Goal: Information Seeking & Learning: Learn about a topic

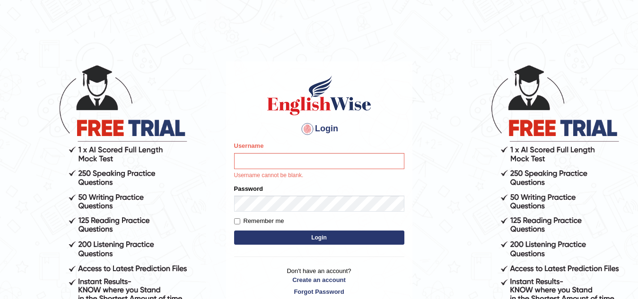
click at [242, 164] on input "Username" at bounding box center [319, 161] width 170 height 16
type input "Narendrasingh"
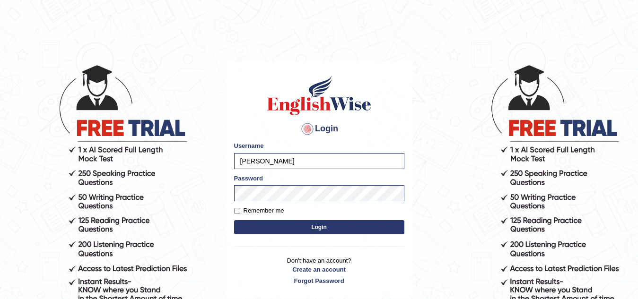
click at [320, 226] on button "Login" at bounding box center [319, 227] width 170 height 14
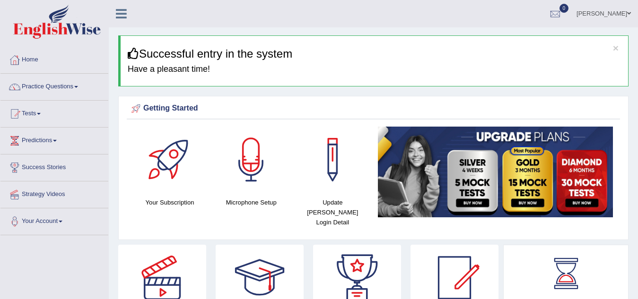
click at [77, 86] on link "Practice Questions" at bounding box center [54, 86] width 108 height 24
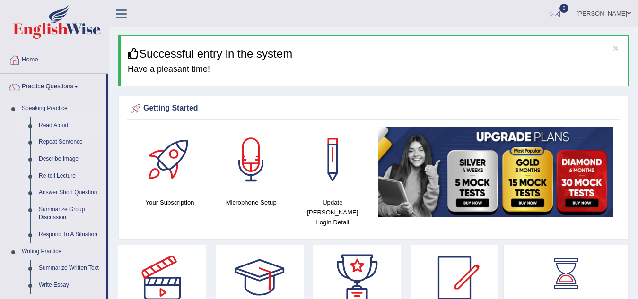
click at [59, 125] on link "Read Aloud" at bounding box center [70, 125] width 71 height 17
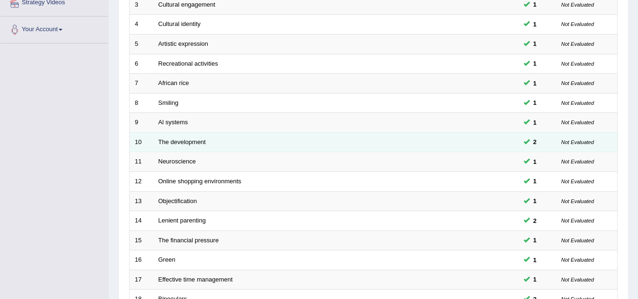
scroll to position [327, 0]
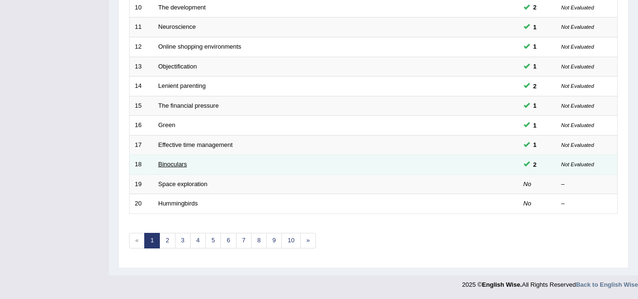
click at [181, 165] on link "Binoculars" at bounding box center [172, 164] width 29 height 7
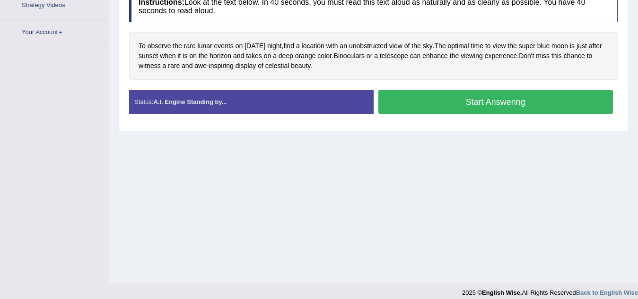
scroll to position [197, 0]
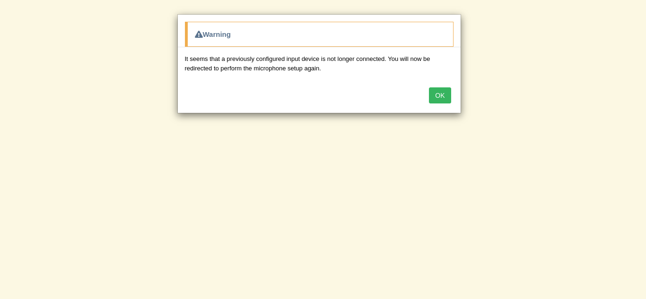
click at [437, 92] on button "OK" at bounding box center [440, 95] width 22 height 16
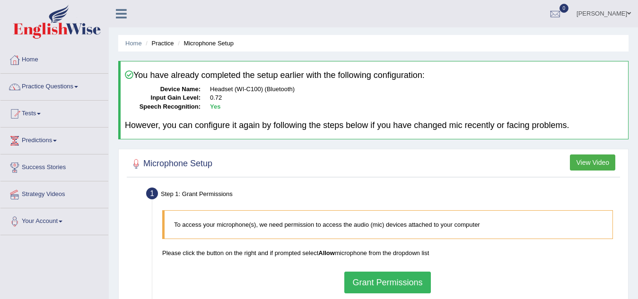
click at [397, 275] on button "Grant Permissions" at bounding box center [387, 283] width 86 height 22
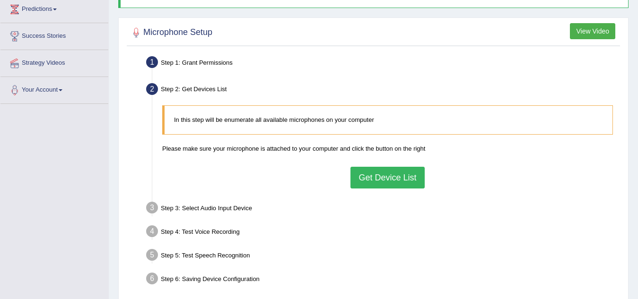
scroll to position [142, 0]
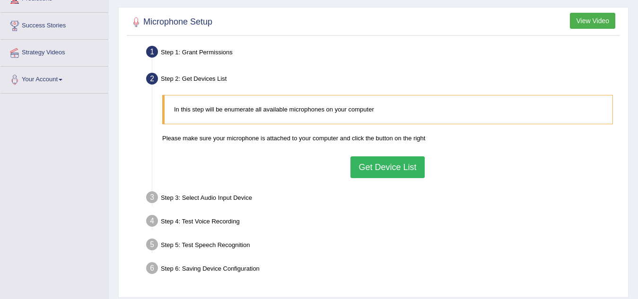
click at [368, 163] on button "Get Device List" at bounding box center [387, 167] width 74 height 22
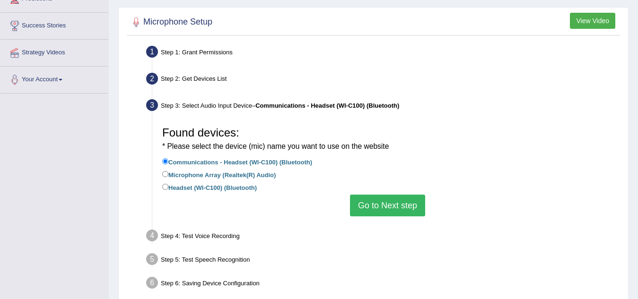
click at [388, 200] on button "Go to Next step" at bounding box center [387, 206] width 75 height 22
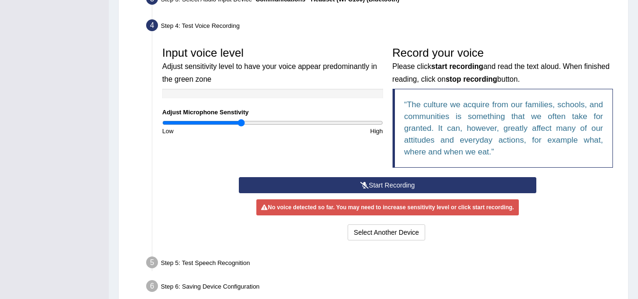
scroll to position [295, 0]
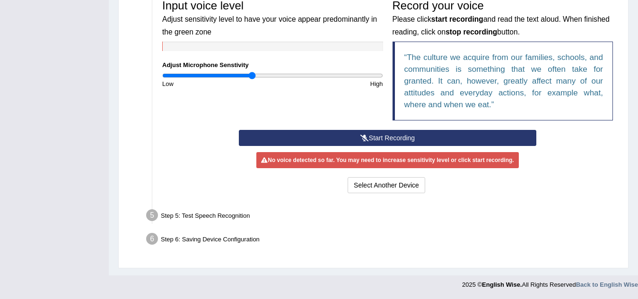
type input "0.82"
click at [253, 76] on input "range" at bounding box center [272, 76] width 221 height 8
click at [389, 139] on button "Start Recording" at bounding box center [387, 138] width 297 height 16
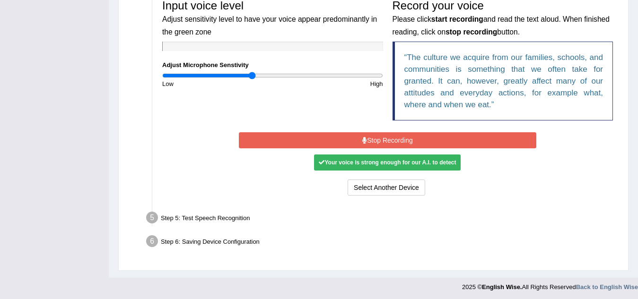
drag, startPoint x: 389, startPoint y: 139, endPoint x: 397, endPoint y: 144, distance: 8.3
click at [397, 144] on button "Stop Recording" at bounding box center [387, 140] width 297 height 16
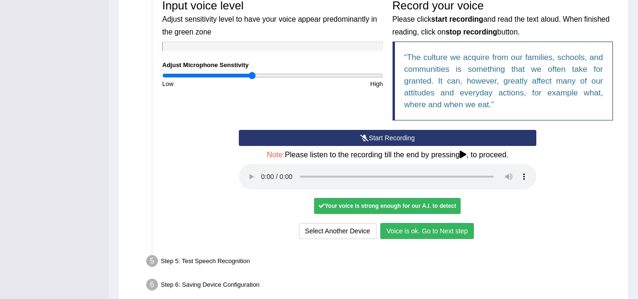
click at [395, 232] on button "Voice is ok. Go to Next step" at bounding box center [427, 231] width 94 height 16
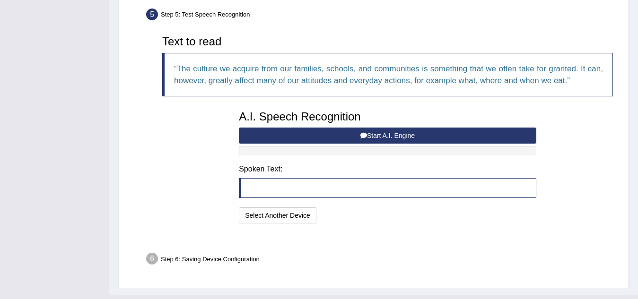
scroll to position [292, 0]
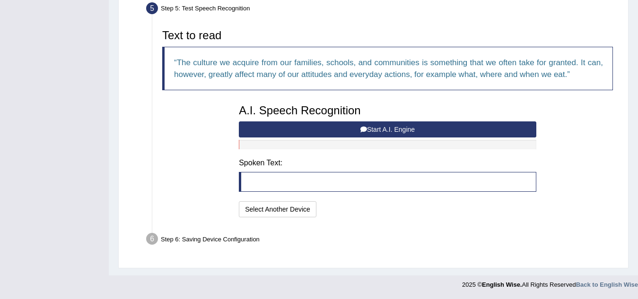
click at [377, 127] on button "Start A.I. Engine" at bounding box center [387, 129] width 297 height 16
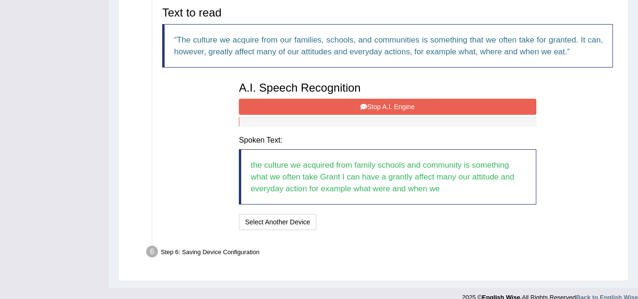
scroll to position [328, 0]
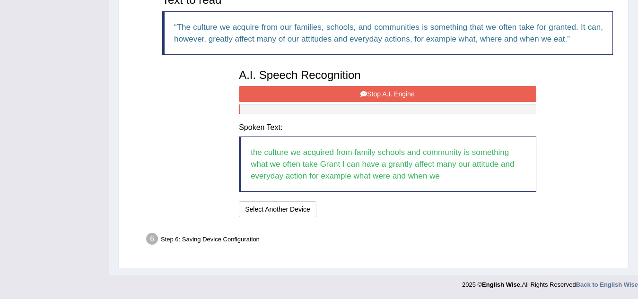
click at [395, 93] on button "Stop A.I. Engine" at bounding box center [387, 94] width 297 height 16
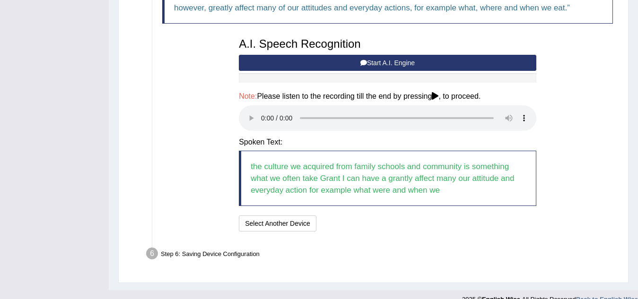
scroll to position [373, 0]
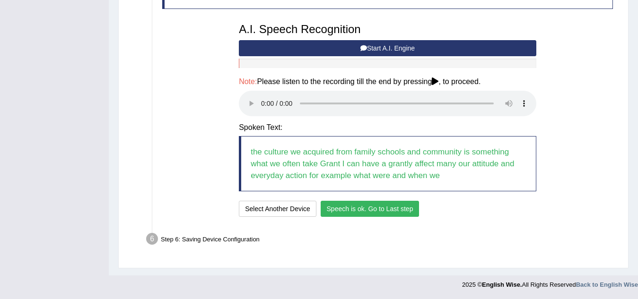
click at [356, 208] on button "Speech is ok. Go to Last step" at bounding box center [369, 209] width 99 height 16
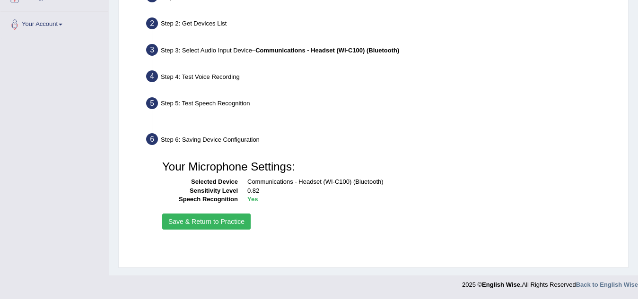
scroll to position [197, 0]
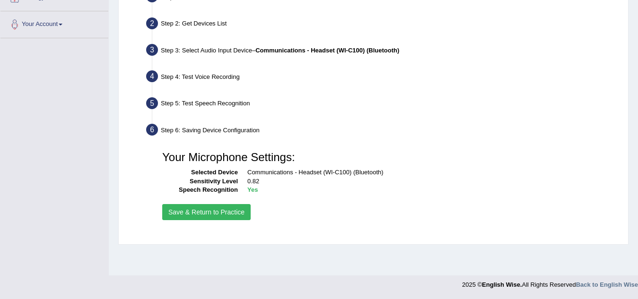
click at [211, 213] on button "Save & Return to Practice" at bounding box center [206, 212] width 88 height 16
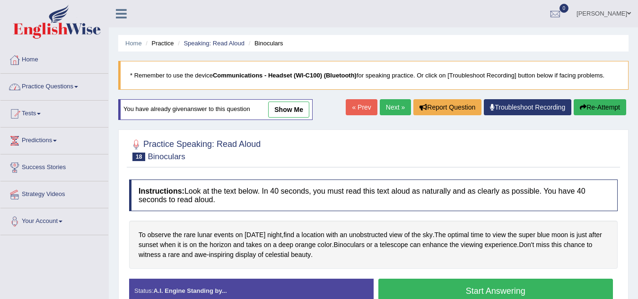
click at [78, 87] on span at bounding box center [76, 87] width 4 height 2
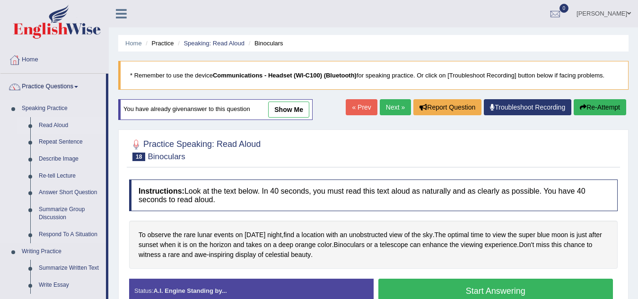
click at [54, 127] on link "Read Aloud" at bounding box center [70, 125] width 71 height 17
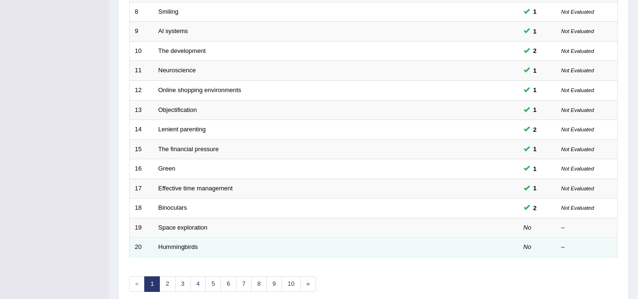
scroll to position [327, 0]
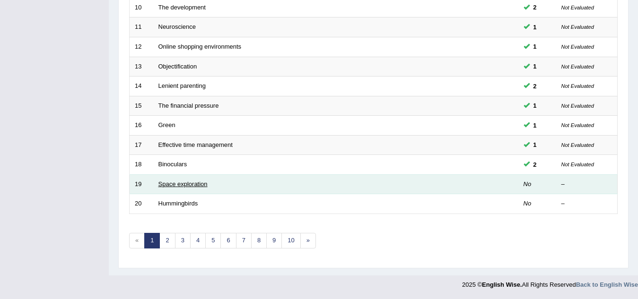
click at [167, 185] on link "Space exploration" at bounding box center [182, 184] width 49 height 7
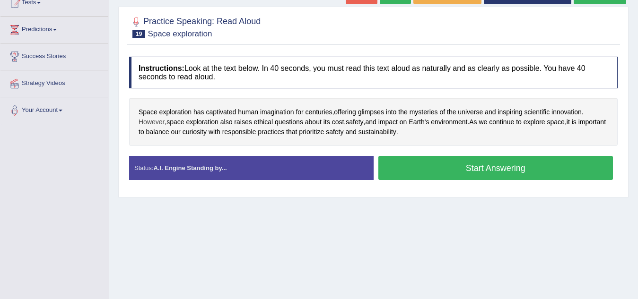
scroll to position [95, 0]
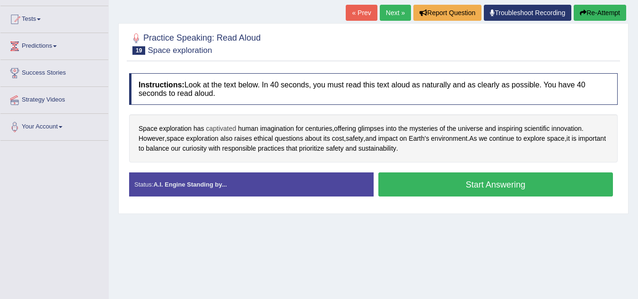
click at [223, 129] on span "captivated" at bounding box center [221, 129] width 30 height 10
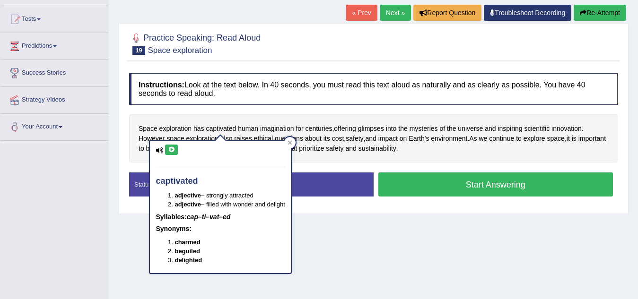
click at [173, 149] on icon at bounding box center [171, 150] width 7 height 6
click at [288, 141] on icon at bounding box center [289, 142] width 5 height 5
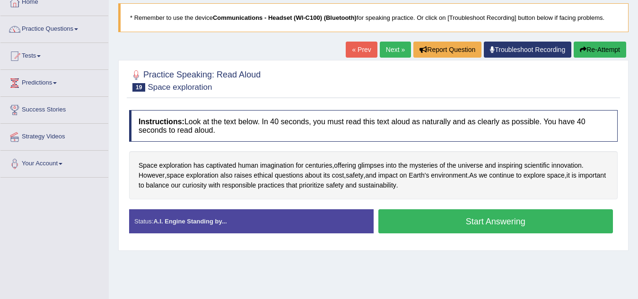
scroll to position [0, 0]
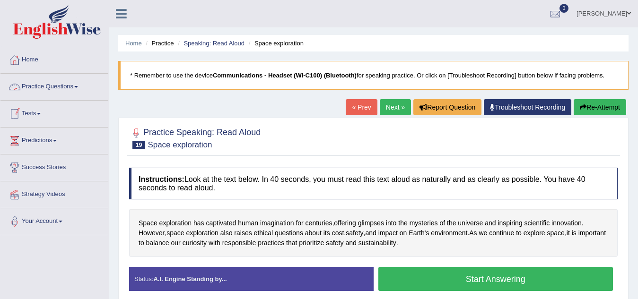
click at [80, 86] on link "Practice Questions" at bounding box center [54, 86] width 108 height 24
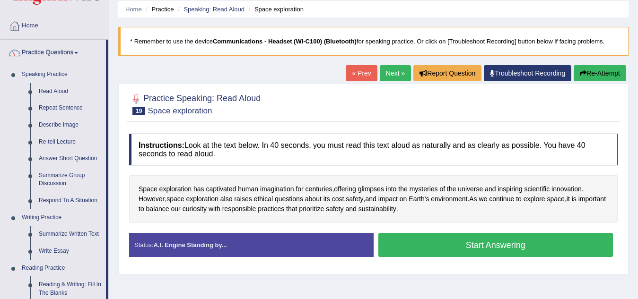
scroll to position [142, 0]
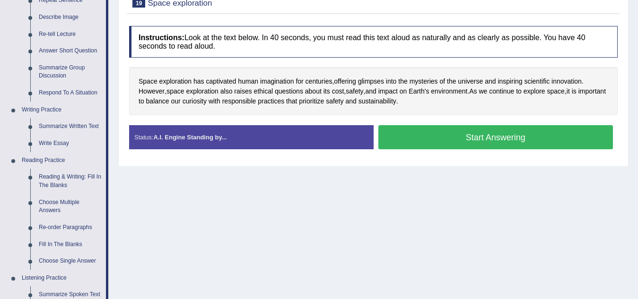
click at [416, 136] on button "Start Answering" at bounding box center [495, 137] width 235 height 24
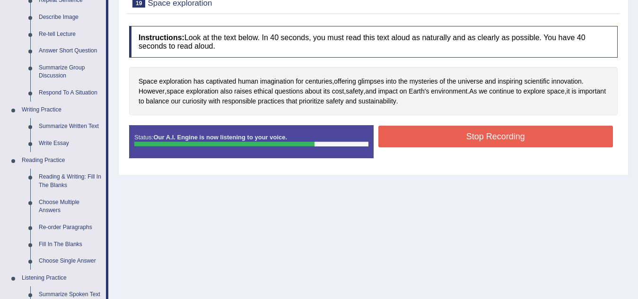
click at [487, 139] on button "Stop Recording" at bounding box center [495, 137] width 235 height 22
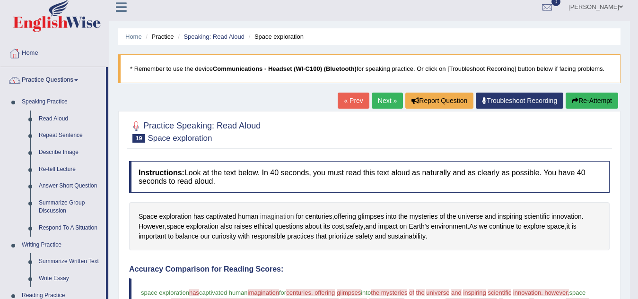
scroll to position [0, 0]
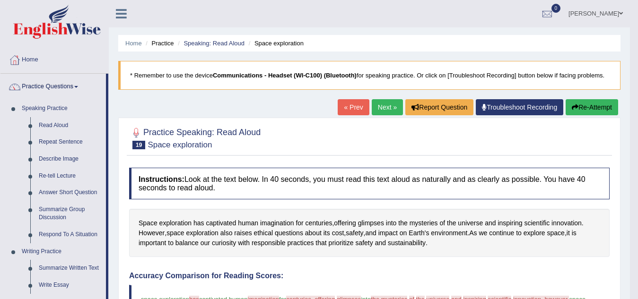
click at [583, 104] on button "Re-Attempt" at bounding box center [591, 107] width 52 height 16
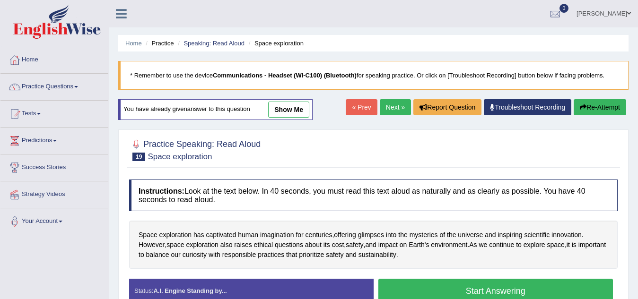
scroll to position [47, 0]
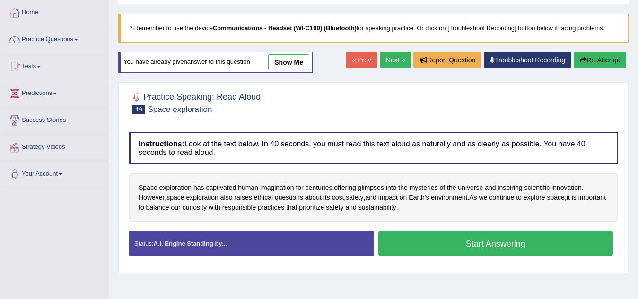
click at [461, 240] on button "Start Answering" at bounding box center [495, 244] width 235 height 24
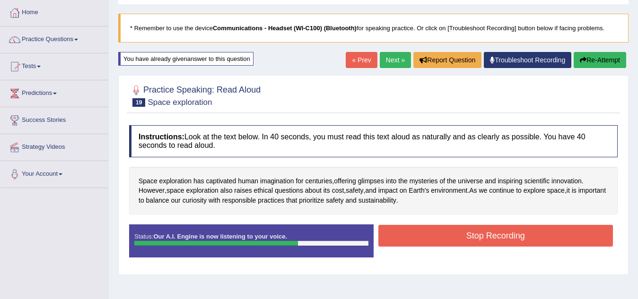
click at [402, 242] on button "Stop Recording" at bounding box center [495, 236] width 235 height 22
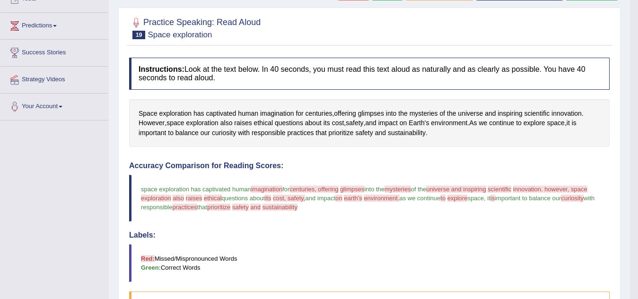
scroll to position [0, 0]
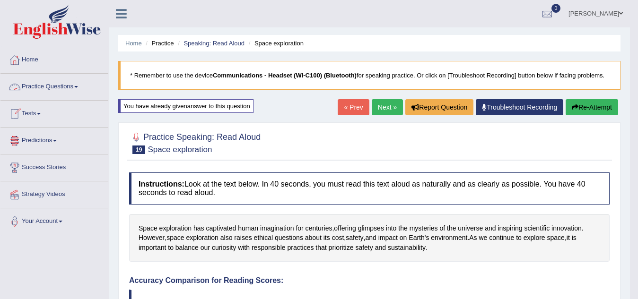
click at [82, 87] on link "Practice Questions" at bounding box center [54, 86] width 108 height 24
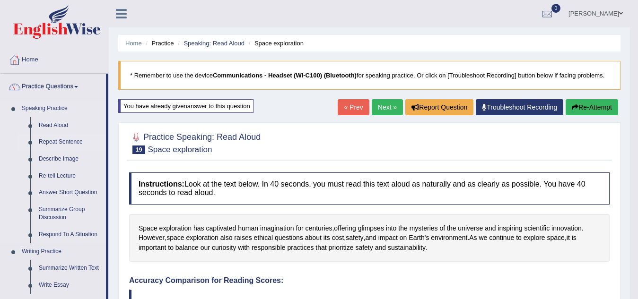
click at [50, 139] on link "Repeat Sentence" at bounding box center [70, 142] width 71 height 17
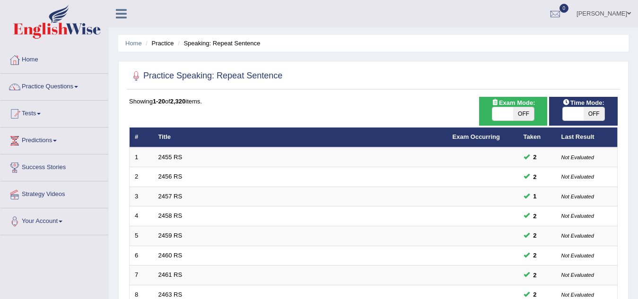
click at [521, 114] on span "OFF" at bounding box center [523, 113] width 21 height 13
checkbox input "true"
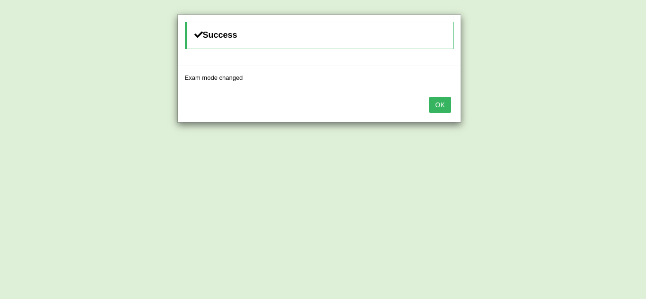
click at [439, 106] on button "OK" at bounding box center [440, 105] width 22 height 16
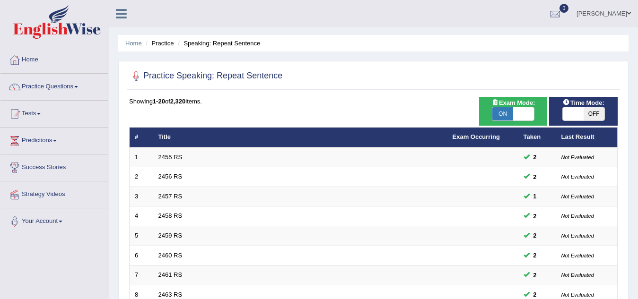
click at [597, 117] on span "OFF" at bounding box center [593, 113] width 21 height 13
checkbox input "true"
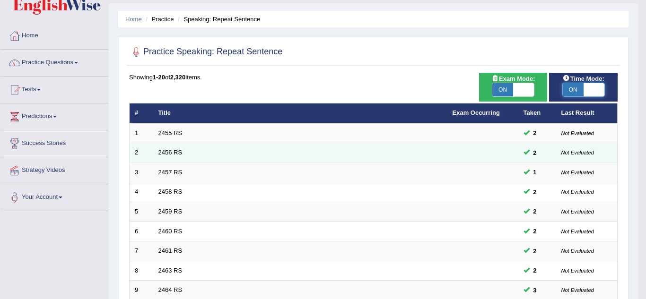
scroll to position [47, 0]
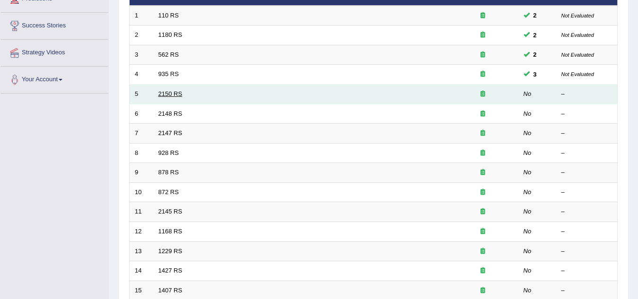
click at [166, 96] on link "2150 RS" at bounding box center [170, 93] width 24 height 7
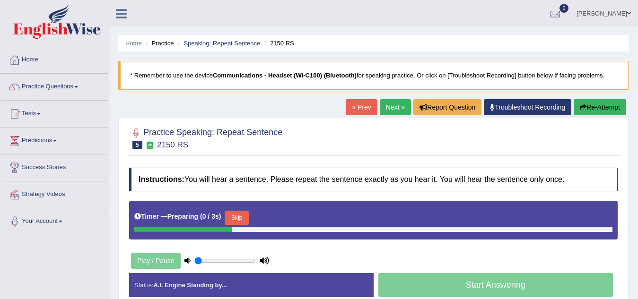
scroll to position [95, 0]
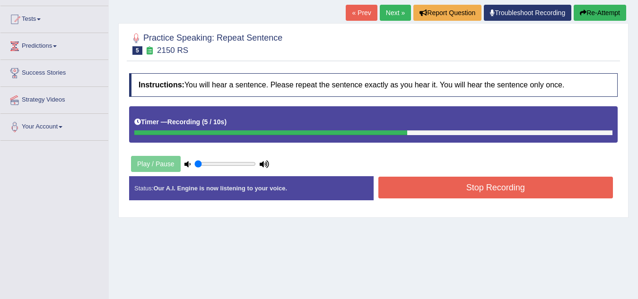
click at [443, 178] on button "Stop Recording" at bounding box center [495, 188] width 235 height 22
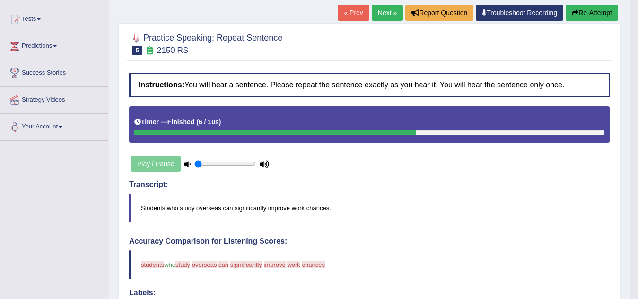
click at [595, 16] on button "Re-Attempt" at bounding box center [591, 13] width 52 height 16
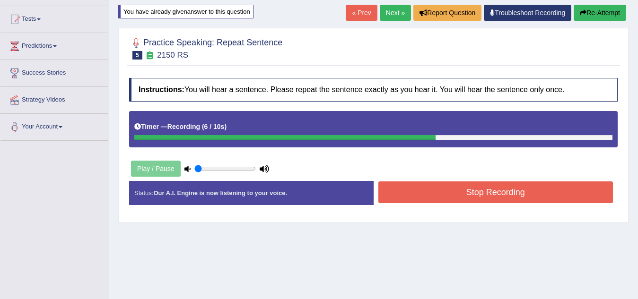
click at [525, 190] on button "Stop Recording" at bounding box center [495, 192] width 235 height 22
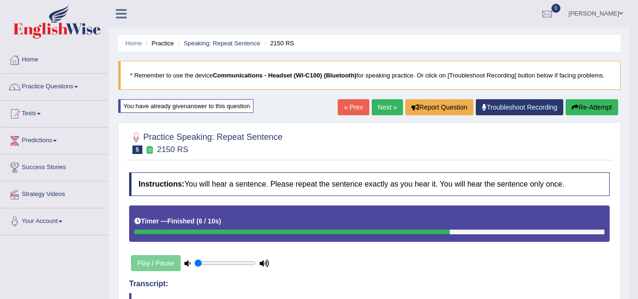
click at [578, 110] on button "Re-Attempt" at bounding box center [591, 107] width 52 height 16
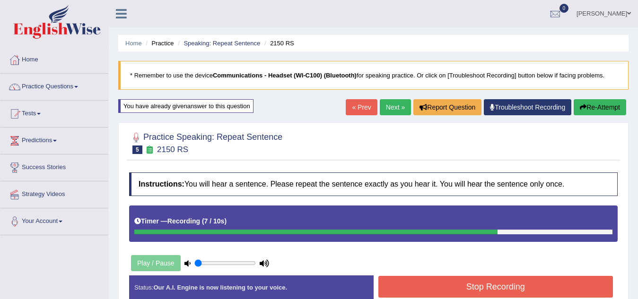
click at [580, 280] on button "Stop Recording" at bounding box center [495, 287] width 235 height 22
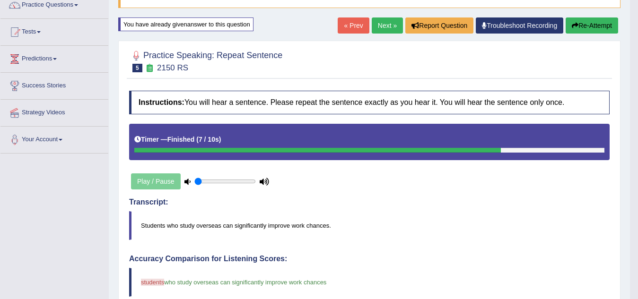
scroll to position [47, 0]
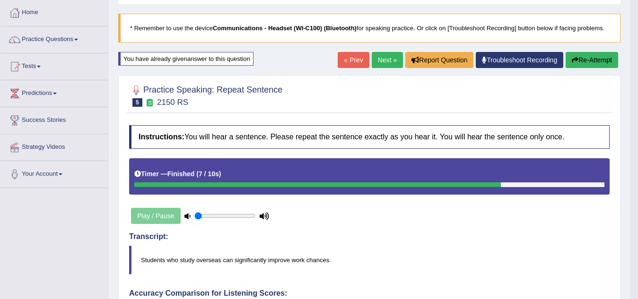
click at [384, 63] on link "Next »" at bounding box center [387, 60] width 31 height 16
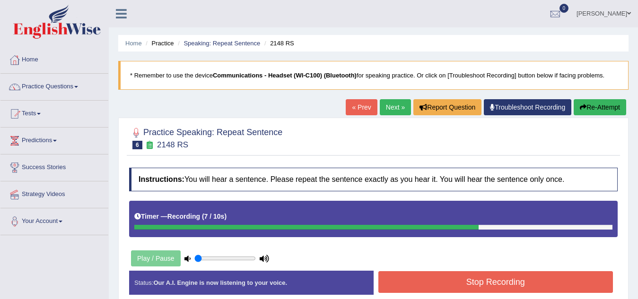
click at [414, 280] on button "Stop Recording" at bounding box center [495, 282] width 235 height 22
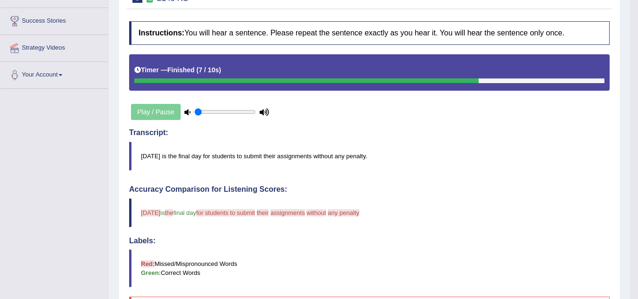
scroll to position [95, 0]
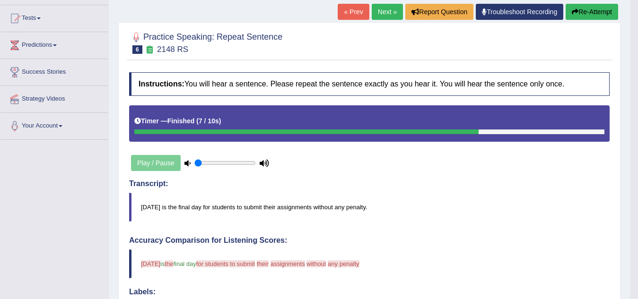
click at [577, 10] on button "Re-Attempt" at bounding box center [591, 12] width 52 height 16
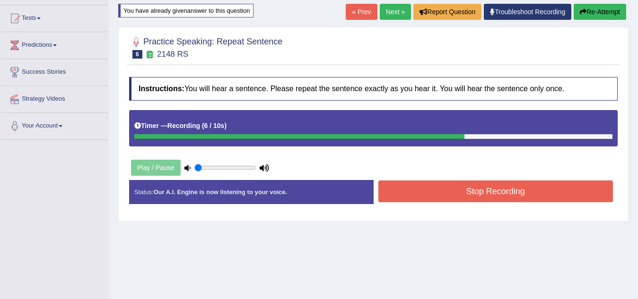
click at [575, 198] on button "Stop Recording" at bounding box center [495, 192] width 235 height 22
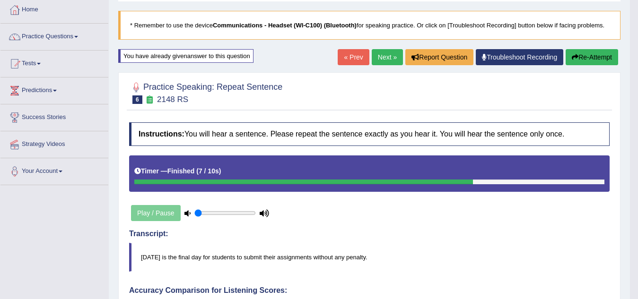
scroll to position [48, 0]
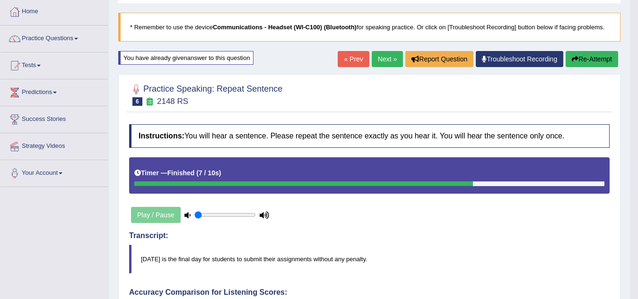
click at [587, 58] on button "Re-Attempt" at bounding box center [591, 59] width 52 height 16
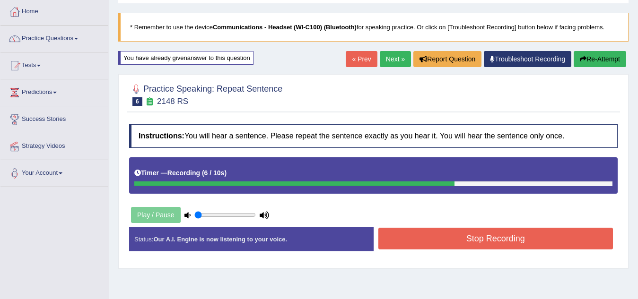
click at [545, 242] on button "Stop Recording" at bounding box center [495, 239] width 235 height 22
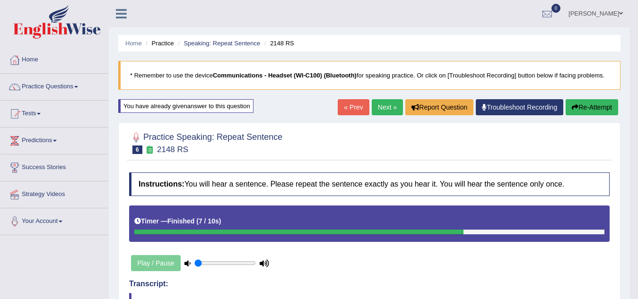
click at [384, 108] on link "Next »" at bounding box center [387, 107] width 31 height 16
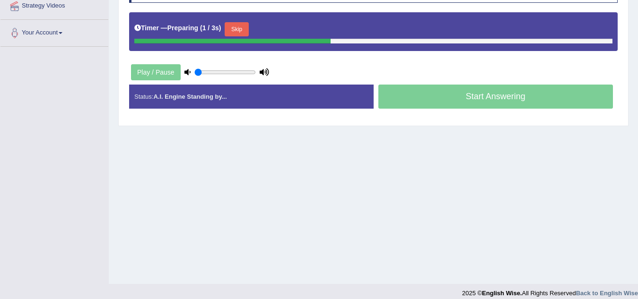
scroll to position [189, 0]
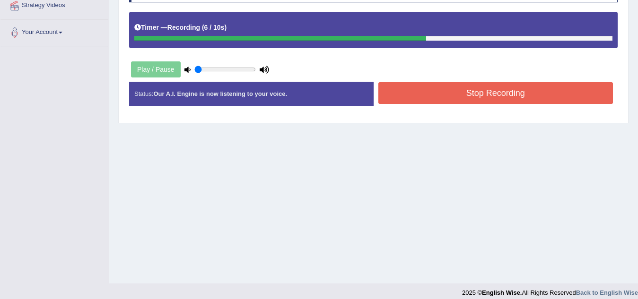
click at [454, 98] on button "Stop Recording" at bounding box center [495, 93] width 235 height 22
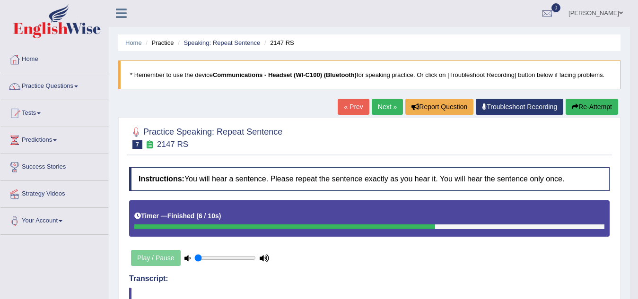
scroll to position [0, 0]
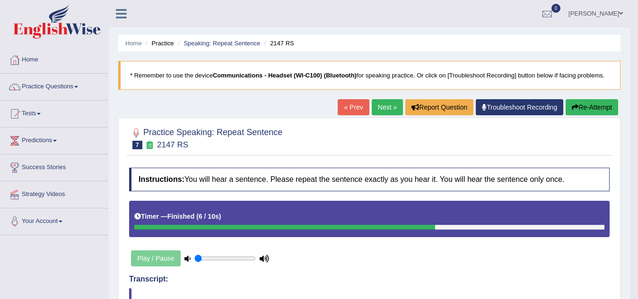
click at [596, 107] on button "Re-Attempt" at bounding box center [591, 107] width 52 height 16
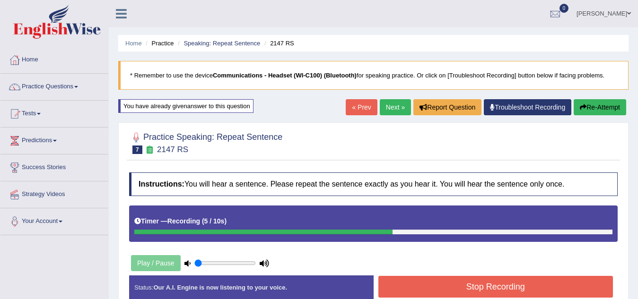
click at [435, 288] on button "Stop Recording" at bounding box center [495, 287] width 235 height 22
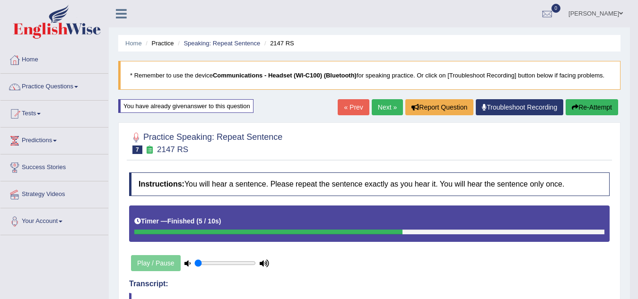
click at [379, 107] on link "Next »" at bounding box center [387, 107] width 31 height 16
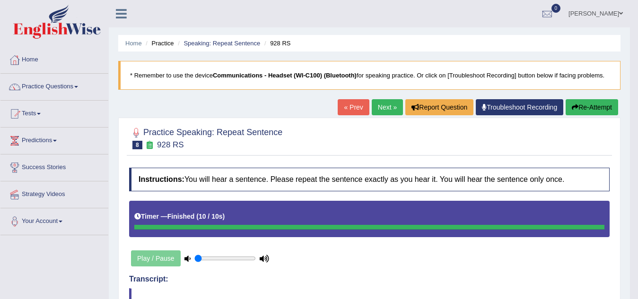
click at [580, 110] on button "Re-Attempt" at bounding box center [591, 107] width 52 height 16
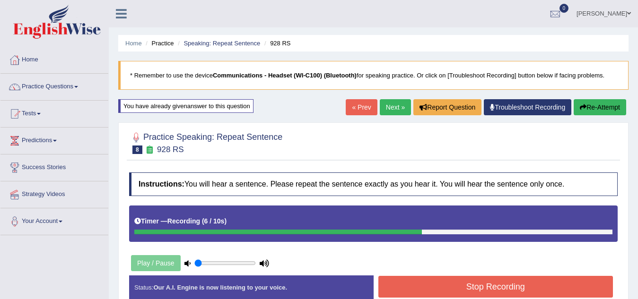
click at [514, 280] on button "Stop Recording" at bounding box center [495, 287] width 235 height 22
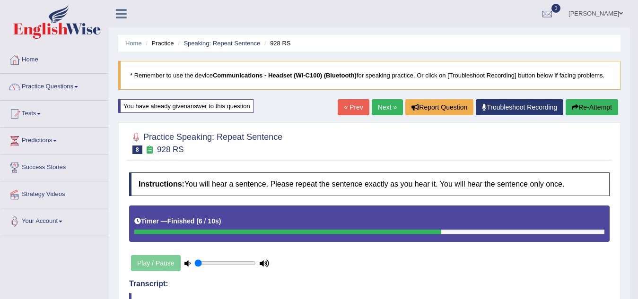
click at [380, 109] on link "Next »" at bounding box center [387, 107] width 31 height 16
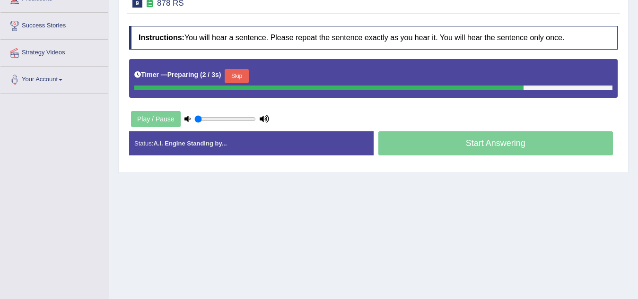
scroll to position [142, 0]
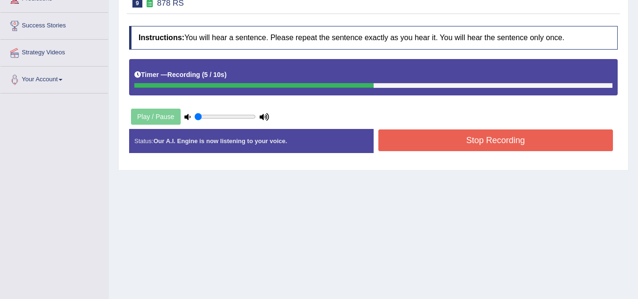
click at [445, 144] on button "Stop Recording" at bounding box center [495, 141] width 235 height 22
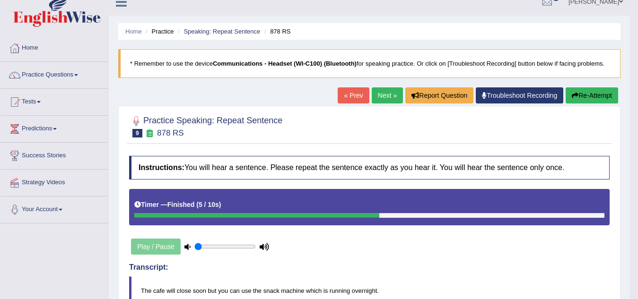
scroll to position [0, 0]
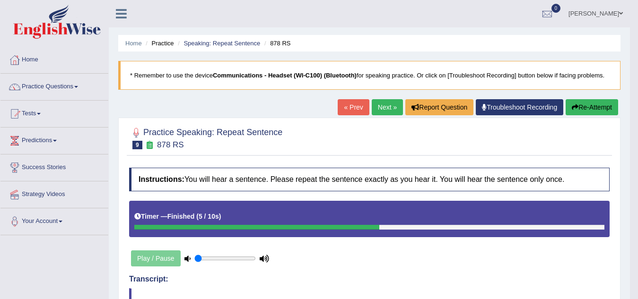
click at [592, 112] on button "Re-Attempt" at bounding box center [591, 107] width 52 height 16
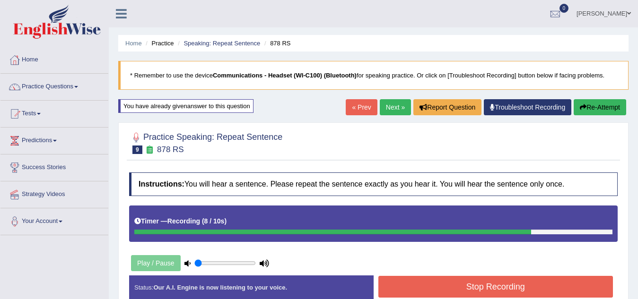
click at [437, 292] on button "Stop Recording" at bounding box center [495, 287] width 235 height 22
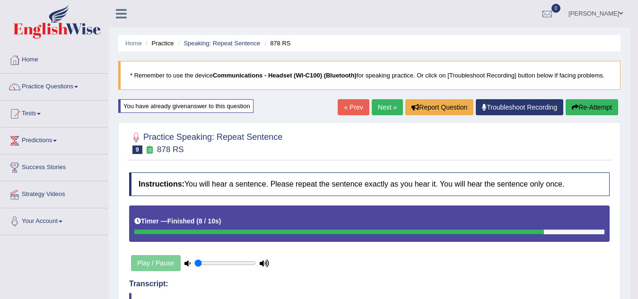
click at [378, 106] on link "Next »" at bounding box center [387, 107] width 31 height 16
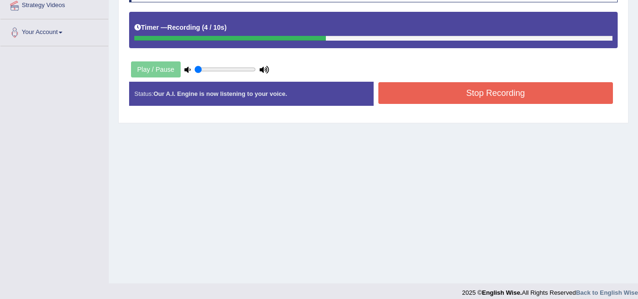
click at [438, 96] on button "Stop Recording" at bounding box center [495, 93] width 235 height 22
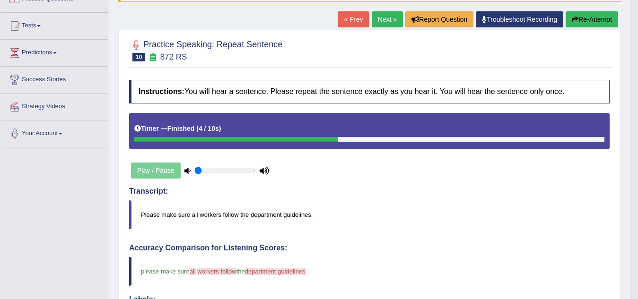
scroll to position [47, 0]
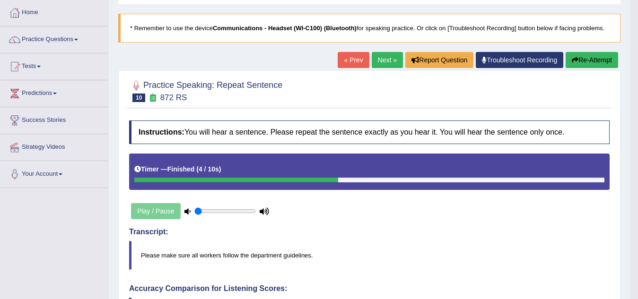
click at [382, 62] on link "Next »" at bounding box center [387, 60] width 31 height 16
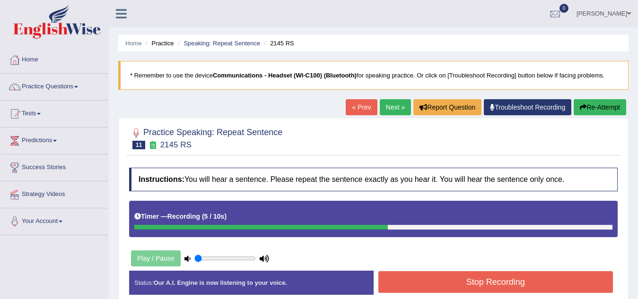
click at [510, 277] on button "Stop Recording" at bounding box center [495, 282] width 235 height 22
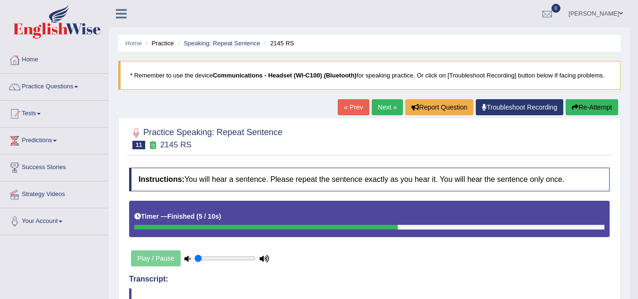
click at [610, 106] on button "Re-Attempt" at bounding box center [591, 107] width 52 height 16
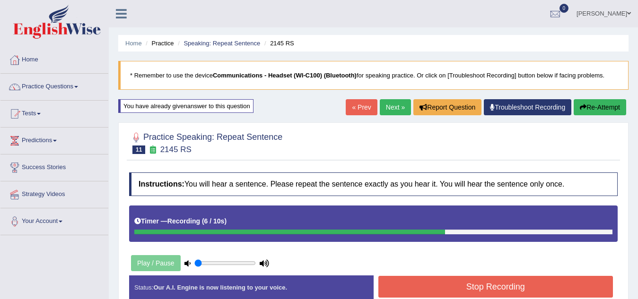
click at [417, 283] on button "Stop Recording" at bounding box center [495, 287] width 235 height 22
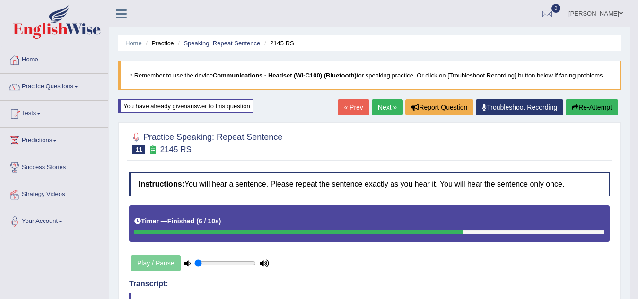
click at [380, 107] on link "Next »" at bounding box center [387, 107] width 31 height 16
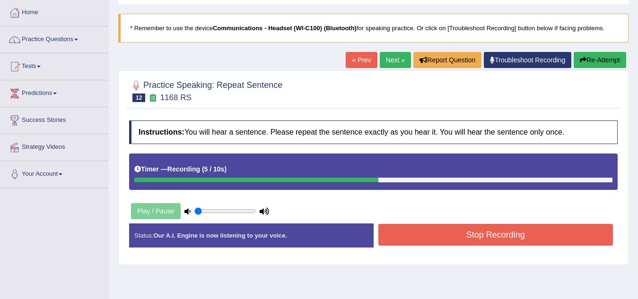
click at [464, 231] on button "Stop Recording" at bounding box center [495, 235] width 235 height 22
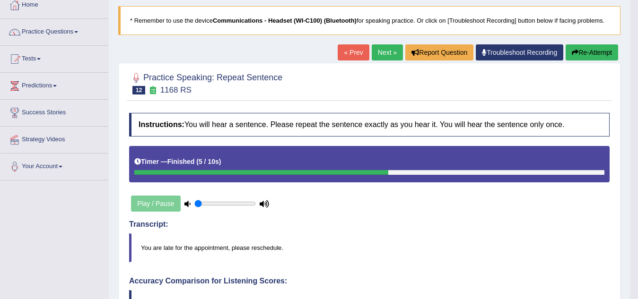
scroll to position [47, 0]
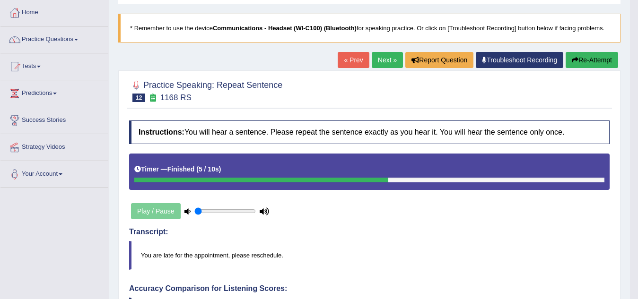
click at [595, 60] on button "Re-Attempt" at bounding box center [591, 60] width 52 height 16
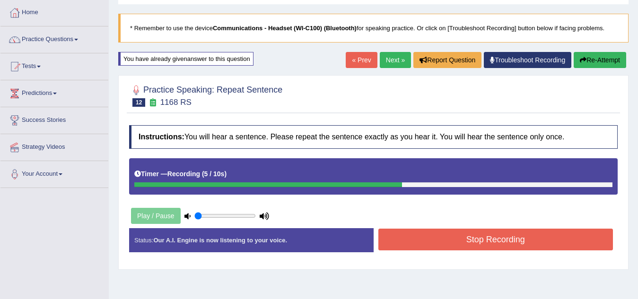
click at [543, 240] on button "Stop Recording" at bounding box center [495, 240] width 235 height 22
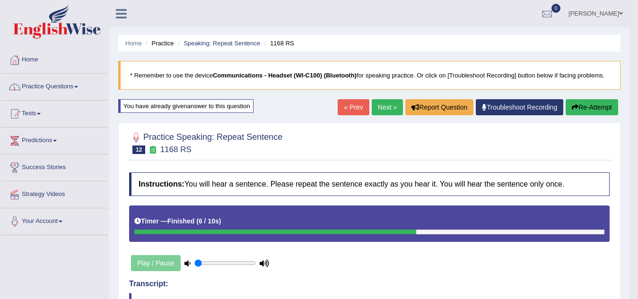
click at [80, 85] on link "Practice Questions" at bounding box center [54, 86] width 108 height 24
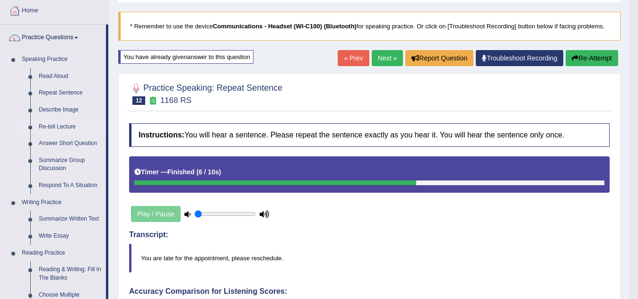
scroll to position [47, 0]
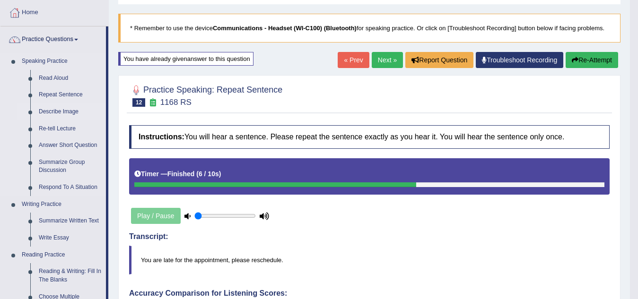
click at [60, 112] on link "Describe Image" at bounding box center [70, 112] width 71 height 17
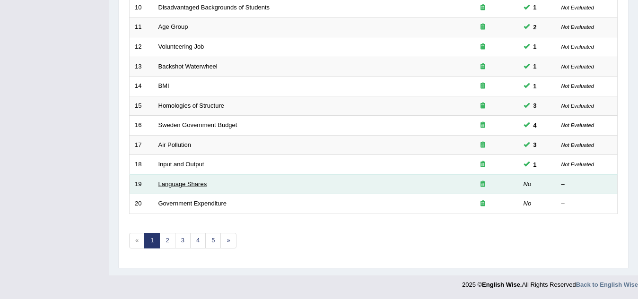
click at [173, 184] on link "Language Shares" at bounding box center [182, 184] width 49 height 7
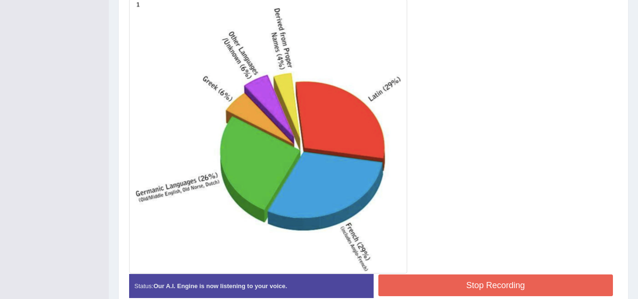
scroll to position [257, 0]
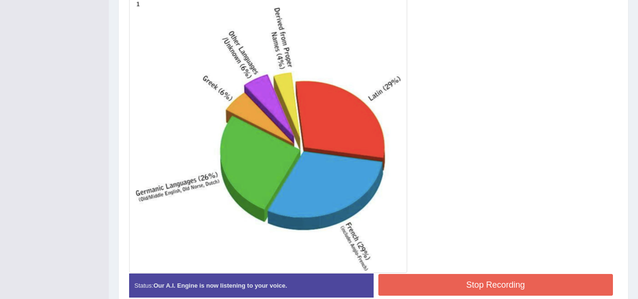
click at [423, 287] on button "Stop Recording" at bounding box center [495, 285] width 235 height 22
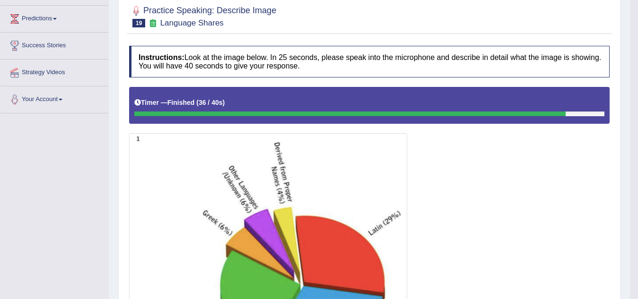
scroll to position [95, 0]
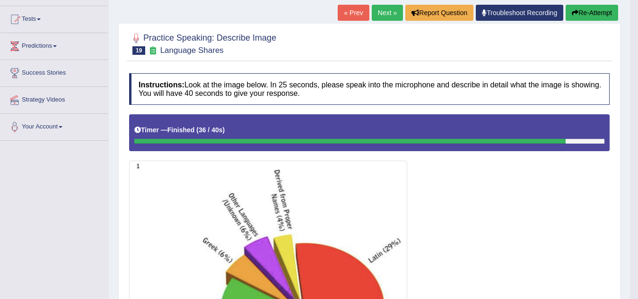
click at [593, 17] on button "Re-Attempt" at bounding box center [591, 13] width 52 height 16
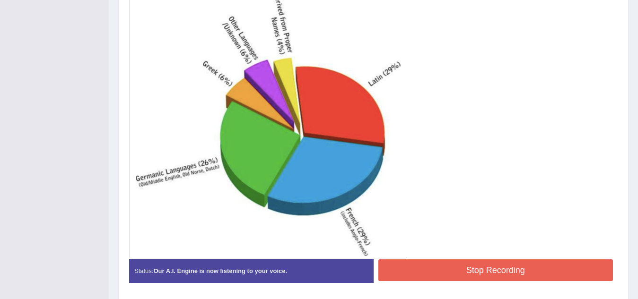
scroll to position [308, 0]
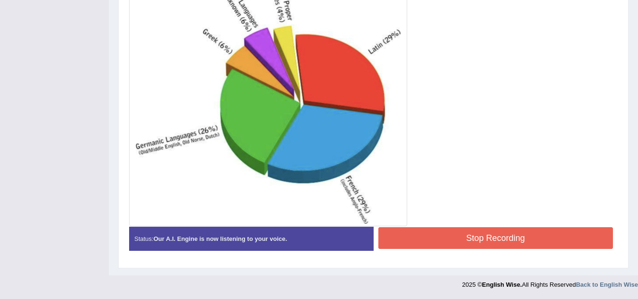
drag, startPoint x: 488, startPoint y: 229, endPoint x: 467, endPoint y: 233, distance: 21.1
click at [487, 231] on button "Stop Recording" at bounding box center [495, 238] width 235 height 22
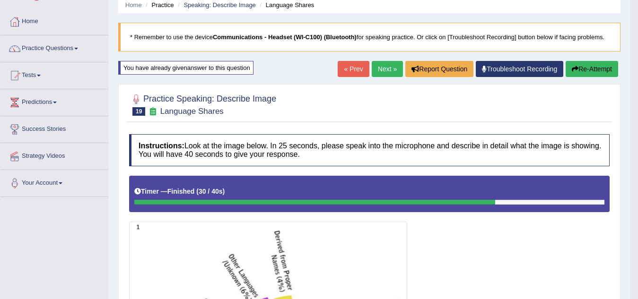
scroll to position [25, 0]
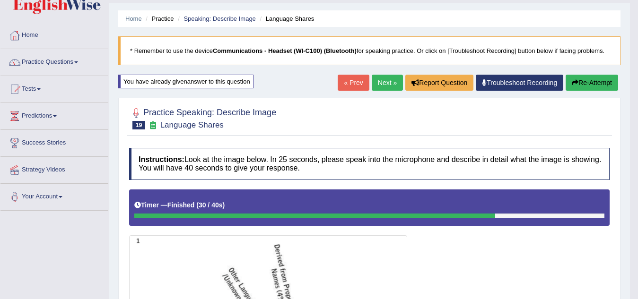
click at [381, 86] on link "Next »" at bounding box center [387, 83] width 31 height 16
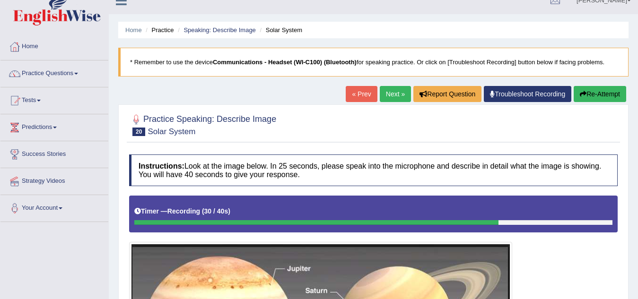
scroll to position [247, 0]
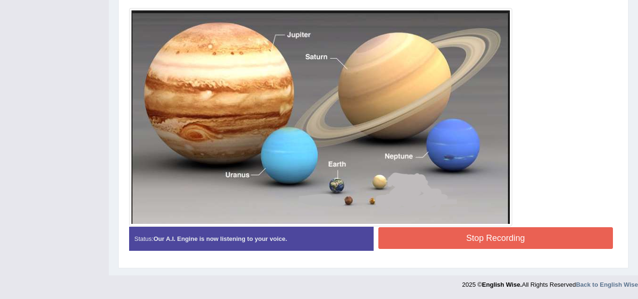
click at [493, 238] on button "Stop Recording" at bounding box center [495, 238] width 235 height 22
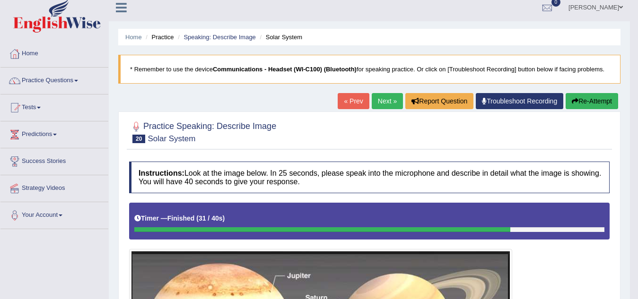
scroll to position [0, 0]
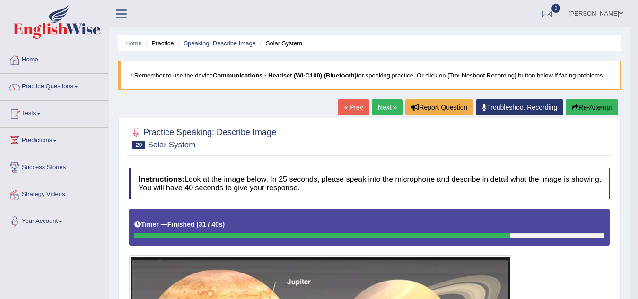
click at [384, 106] on link "Next »" at bounding box center [387, 107] width 31 height 16
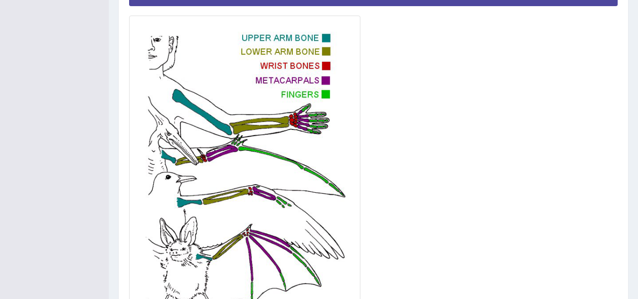
scroll to position [358, 0]
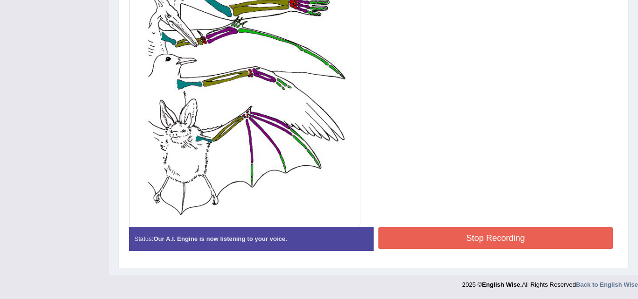
click at [409, 230] on button "Stop Recording" at bounding box center [495, 238] width 235 height 22
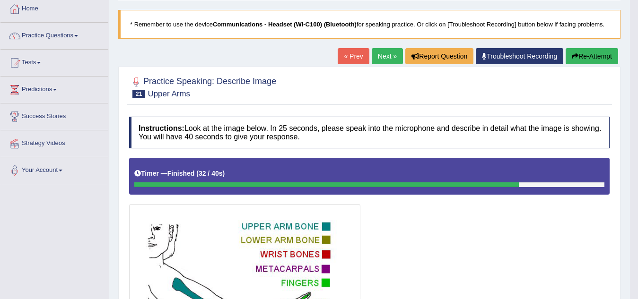
scroll to position [47, 0]
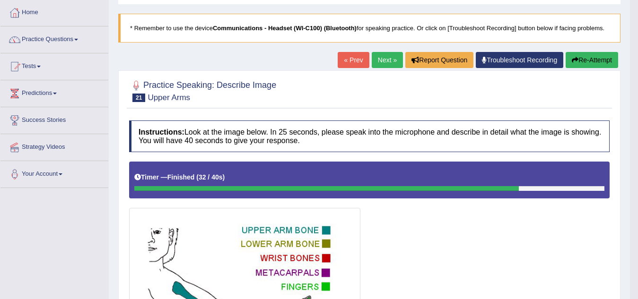
click at [78, 39] on span at bounding box center [76, 40] width 4 height 2
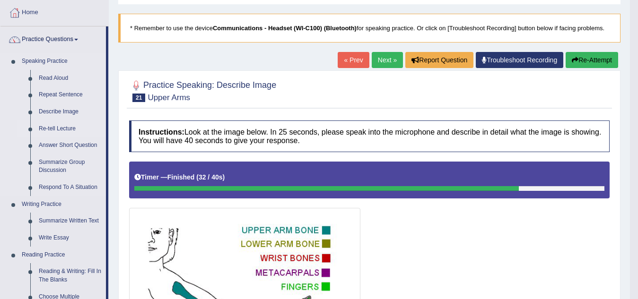
click at [68, 129] on link "Re-tell Lecture" at bounding box center [70, 129] width 71 height 17
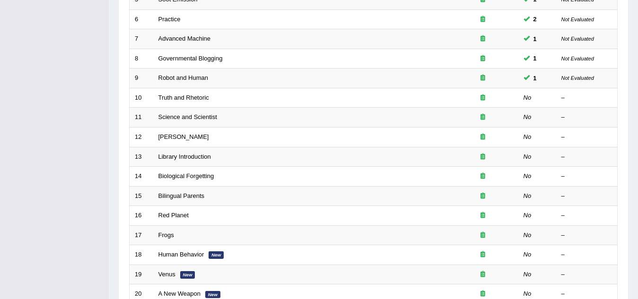
scroll to position [236, 0]
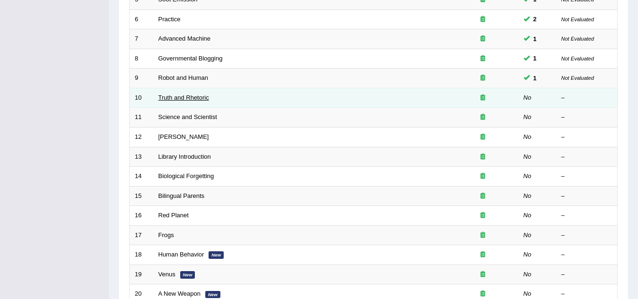
click at [174, 98] on link "Truth and Rhetoric" at bounding box center [183, 97] width 51 height 7
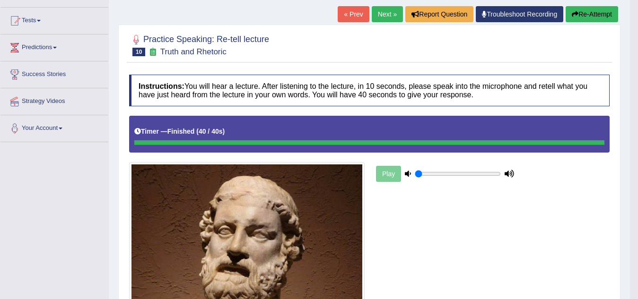
scroll to position [47, 0]
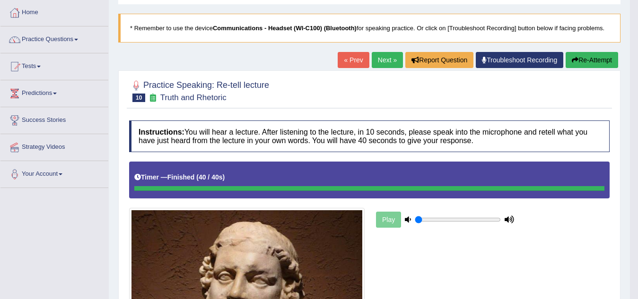
click at [384, 60] on link "Next »" at bounding box center [387, 60] width 31 height 16
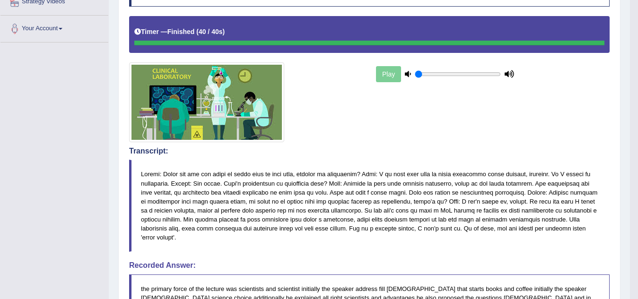
scroll to position [54, 0]
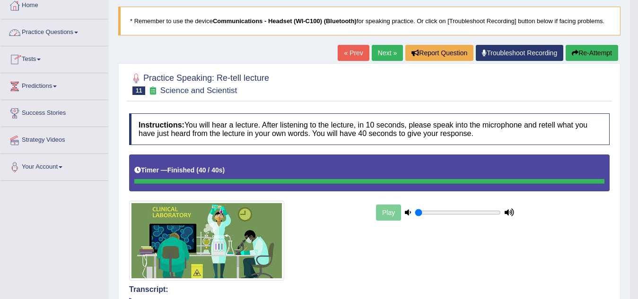
click at [78, 32] on span at bounding box center [76, 33] width 4 height 2
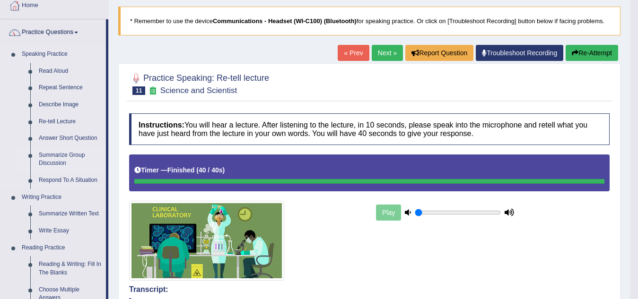
click at [45, 157] on link "Summarize Group Discussion" at bounding box center [70, 159] width 71 height 25
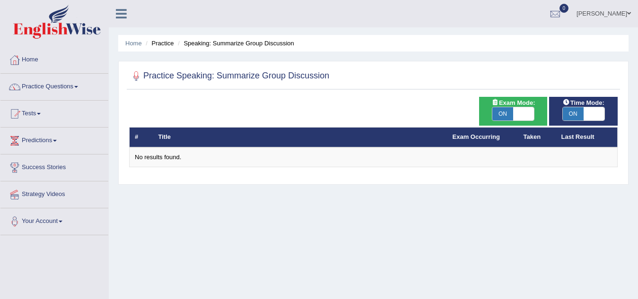
click at [505, 116] on span "ON" at bounding box center [502, 113] width 21 height 13
checkbox input "false"
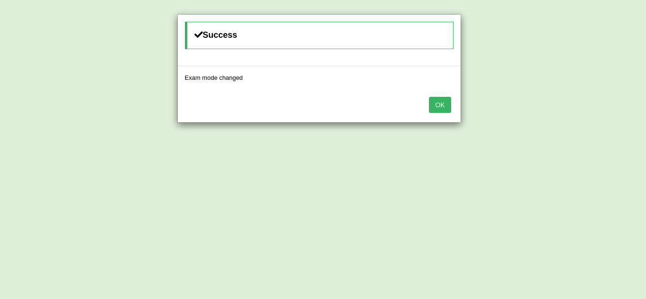
click at [438, 102] on button "OK" at bounding box center [440, 105] width 22 height 16
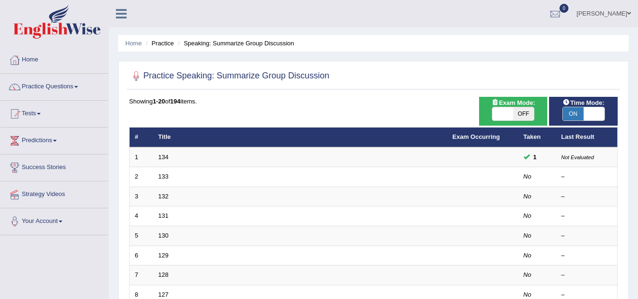
click at [575, 116] on span "ON" at bounding box center [572, 113] width 21 height 13
checkbox input "false"
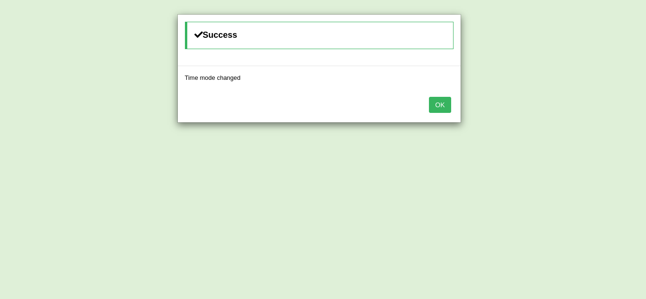
click at [437, 105] on button "OK" at bounding box center [440, 105] width 22 height 16
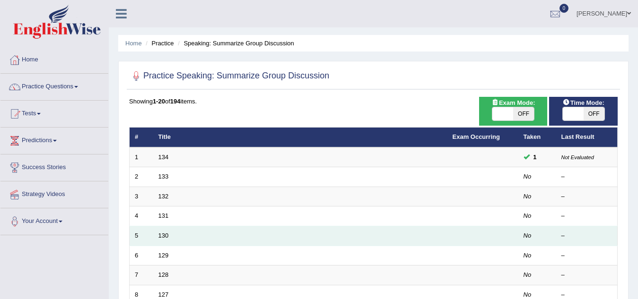
scroll to position [95, 0]
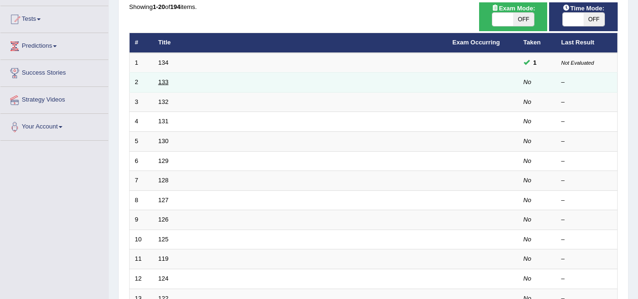
click at [166, 85] on link "133" at bounding box center [163, 81] width 10 height 7
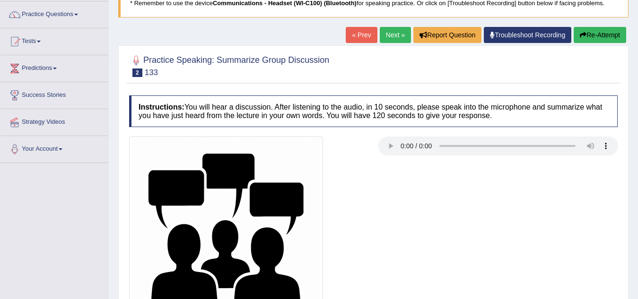
scroll to position [189, 0]
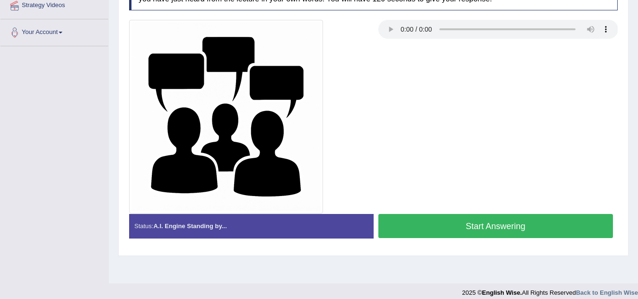
click at [421, 227] on button "Start Answering" at bounding box center [495, 226] width 235 height 24
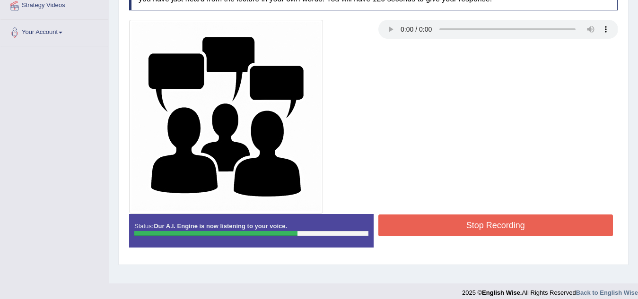
click at [395, 221] on button "Stop Recording" at bounding box center [495, 226] width 235 height 22
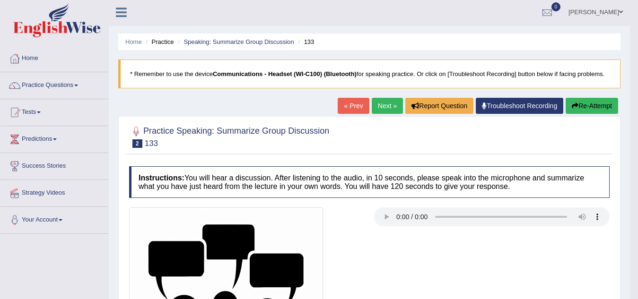
scroll to position [0, 0]
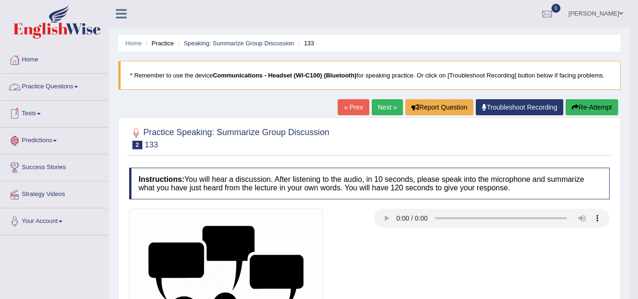
click at [80, 88] on link "Practice Questions" at bounding box center [54, 86] width 108 height 24
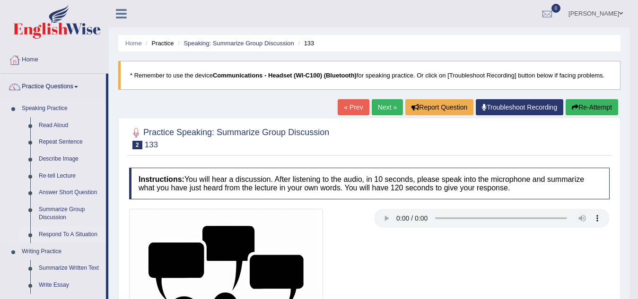
click at [59, 236] on link "Respond To A Situation" at bounding box center [70, 234] width 71 height 17
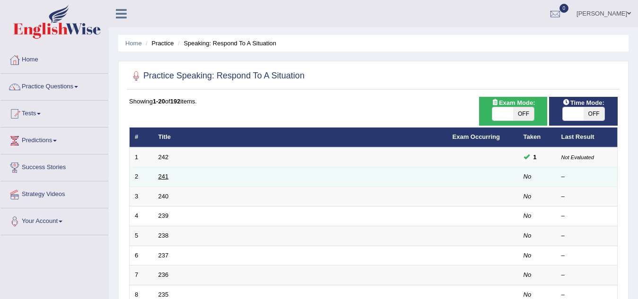
click at [164, 179] on link "241" at bounding box center [163, 176] width 10 height 7
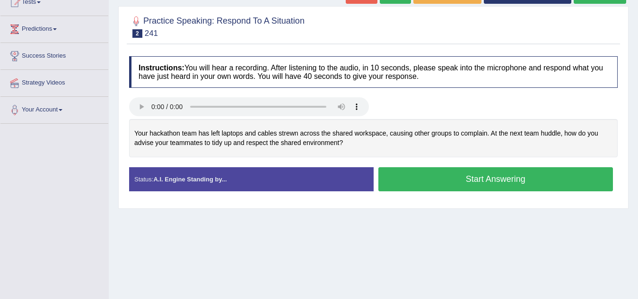
scroll to position [117, 0]
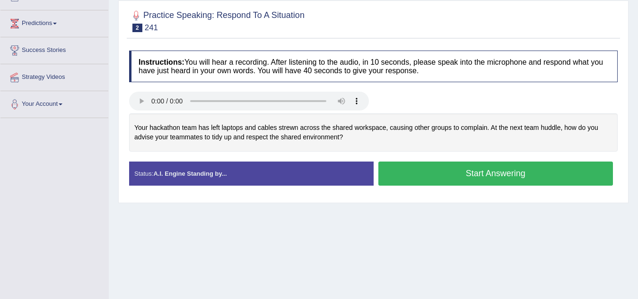
click at [433, 177] on button "Start Answering" at bounding box center [495, 174] width 235 height 24
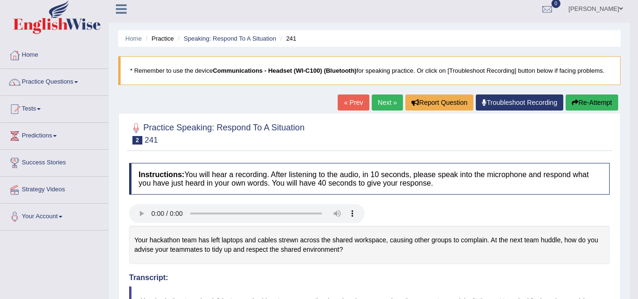
scroll to position [0, 0]
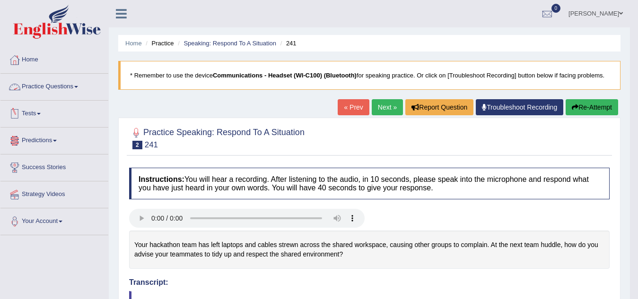
click at [78, 86] on span at bounding box center [76, 87] width 4 height 2
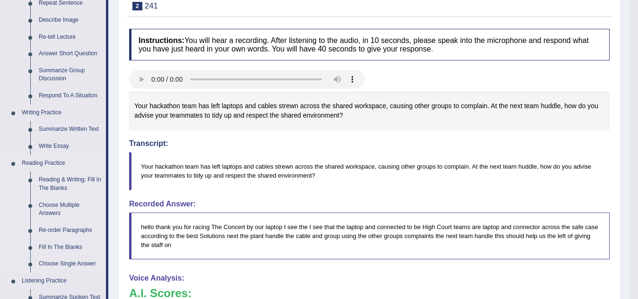
scroll to position [142, 0]
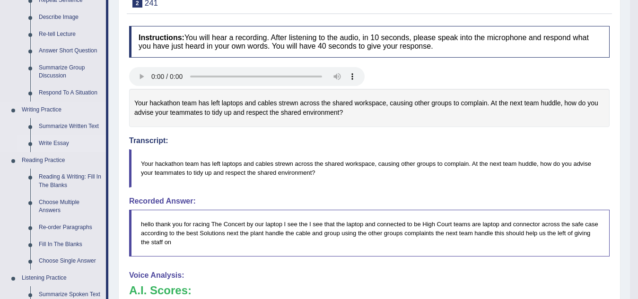
click at [52, 144] on link "Write Essay" at bounding box center [70, 143] width 71 height 17
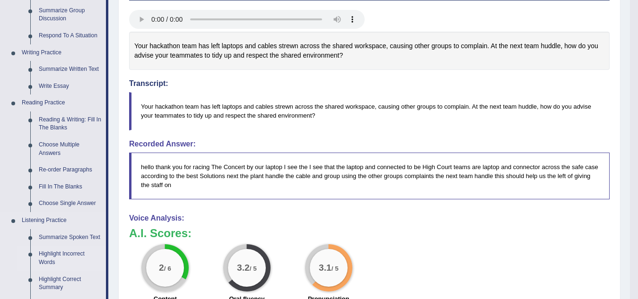
scroll to position [438, 0]
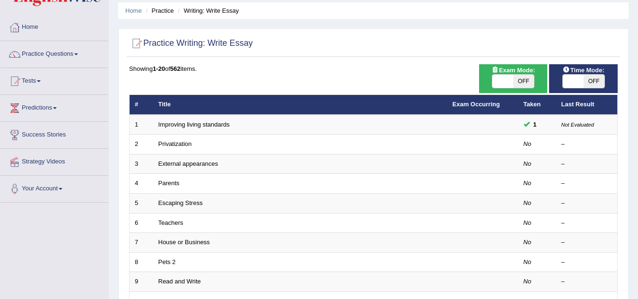
scroll to position [33, 0]
click at [519, 81] on span "OFF" at bounding box center [523, 81] width 21 height 13
checkbox input "true"
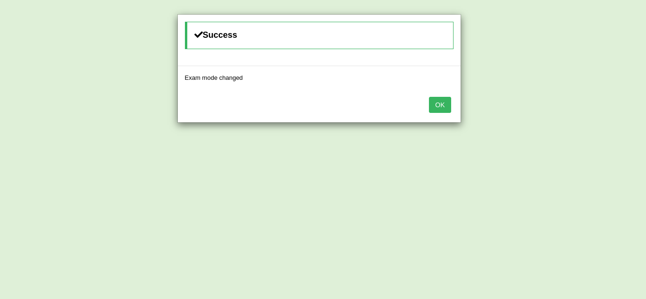
click at [444, 107] on button "OK" at bounding box center [440, 105] width 22 height 16
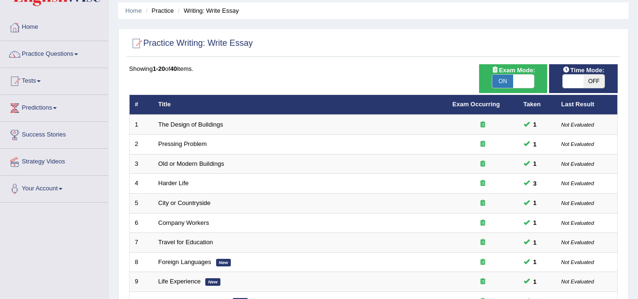
click at [581, 74] on div "ON OFF" at bounding box center [583, 81] width 43 height 14
click at [592, 81] on span "OFF" at bounding box center [593, 81] width 21 height 13
checkbox input "true"
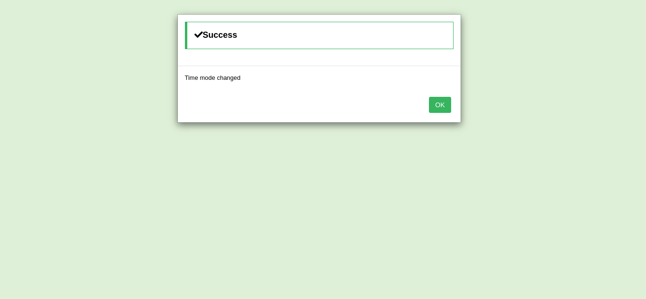
click at [448, 109] on button "OK" at bounding box center [440, 105] width 22 height 16
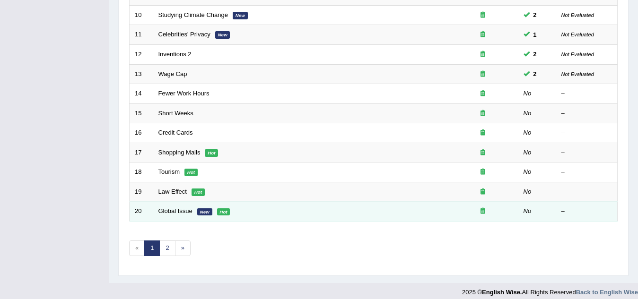
scroll to position [327, 0]
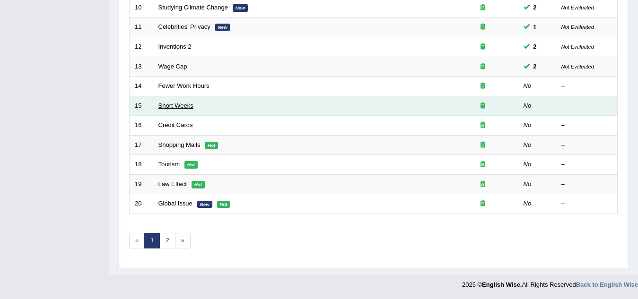
click at [181, 107] on link "Short Weeks" at bounding box center [175, 105] width 35 height 7
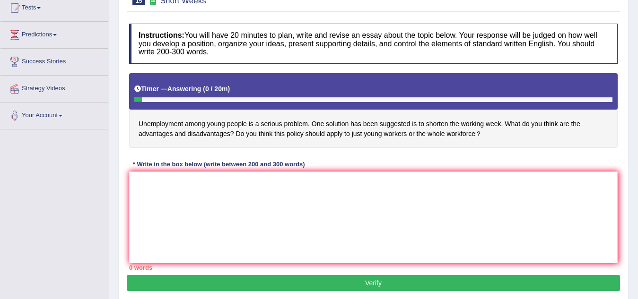
scroll to position [197, 0]
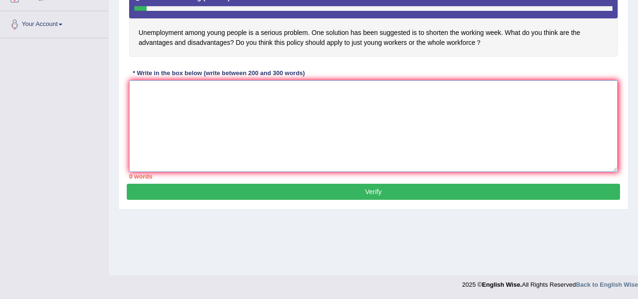
click at [146, 111] on textarea at bounding box center [373, 126] width 488 height 92
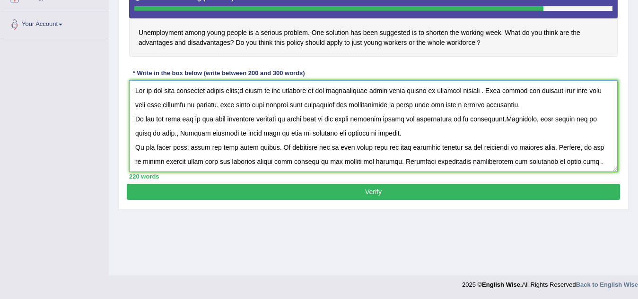
type textarea "One of the most important trends [DATE];s world is the increase in how unemploy…"
click at [363, 195] on button "Verify" at bounding box center [373, 192] width 493 height 16
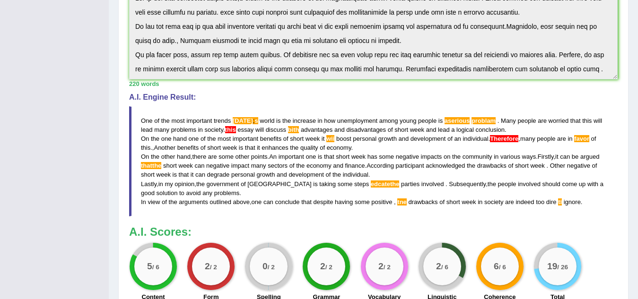
scroll to position [336, 0]
